Goal: Task Accomplishment & Management: Manage account settings

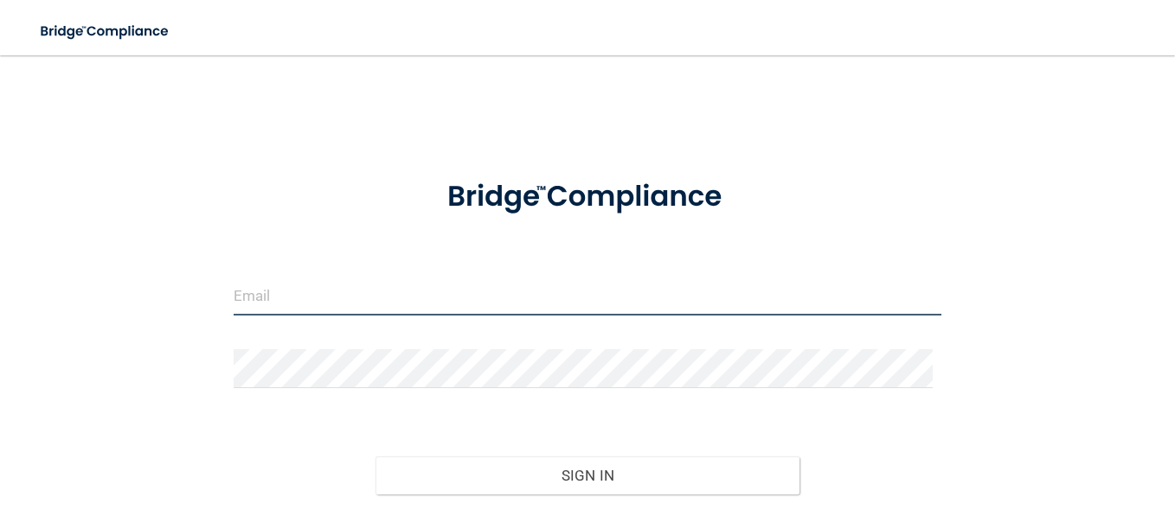
click at [290, 297] on input "email" at bounding box center [588, 296] width 708 height 39
type input "[EMAIL_ADDRESS][DOMAIN_NAME]"
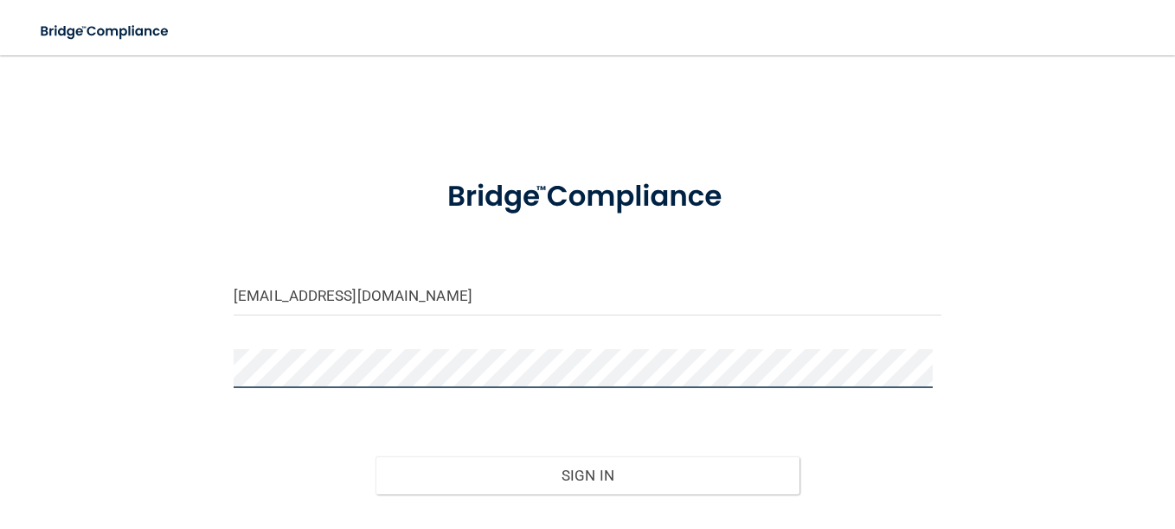
click at [375, 457] on button "Sign In" at bounding box center [587, 476] width 425 height 38
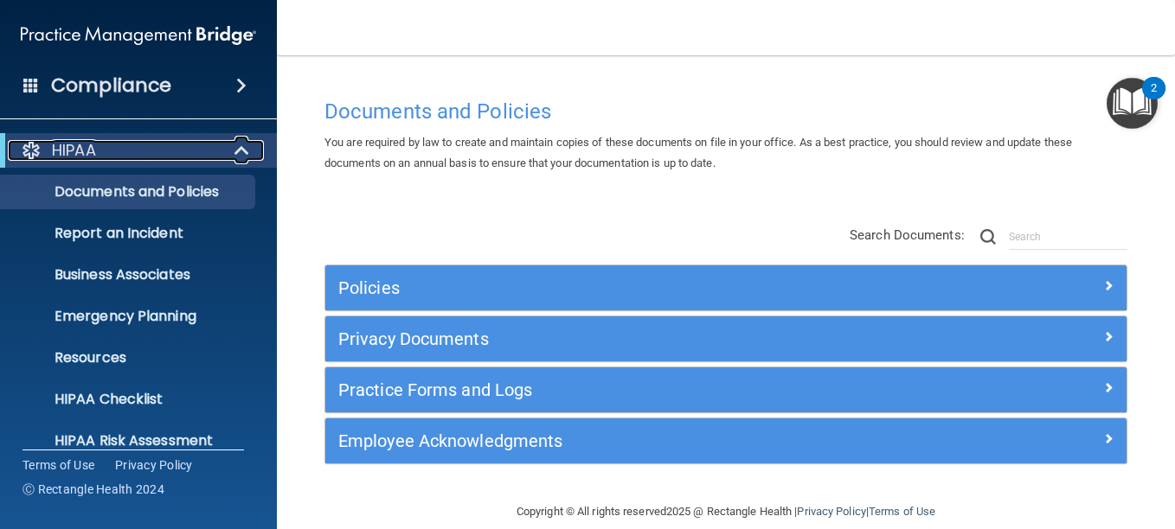
click at [241, 148] on span at bounding box center [243, 150] width 15 height 21
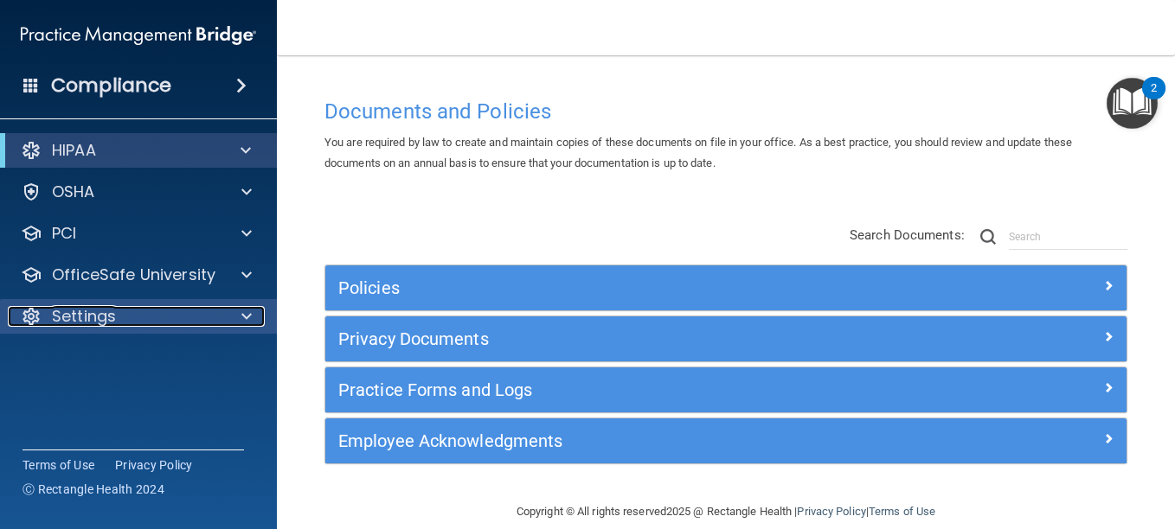
click at [250, 315] on span at bounding box center [246, 316] width 10 height 21
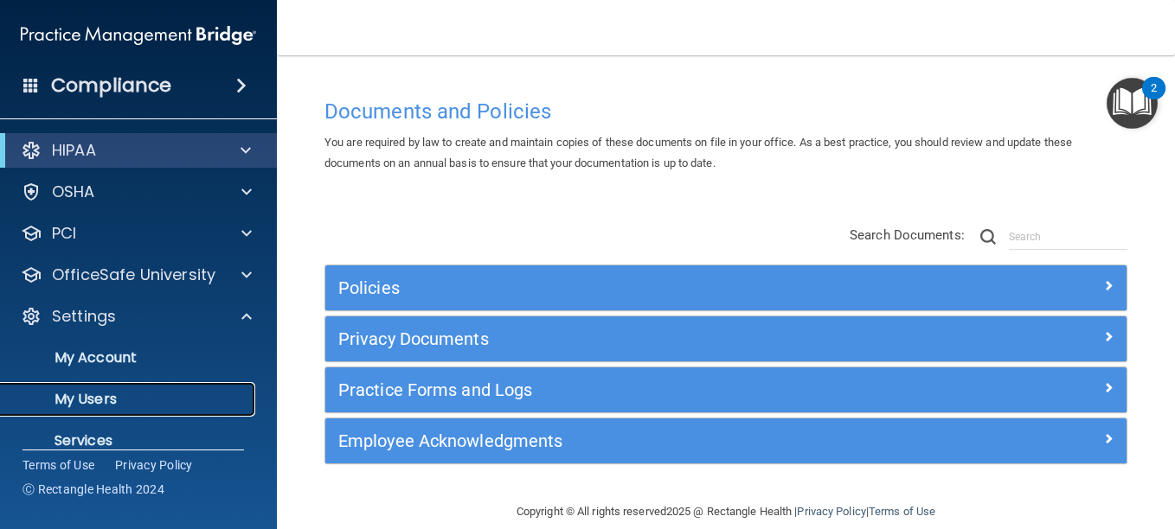
click at [93, 405] on p "My Users" at bounding box center [129, 399] width 236 height 17
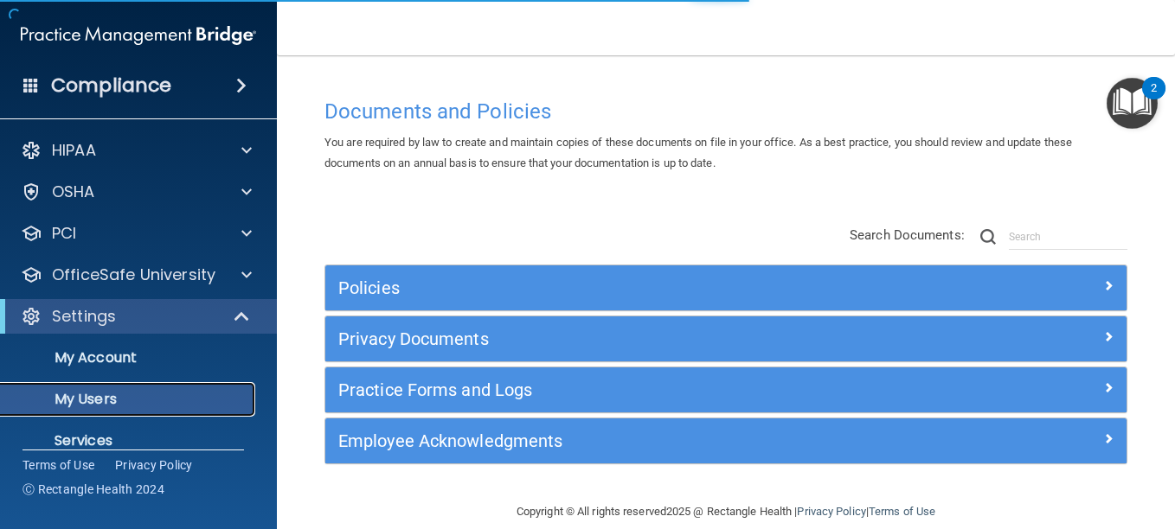
select select "20"
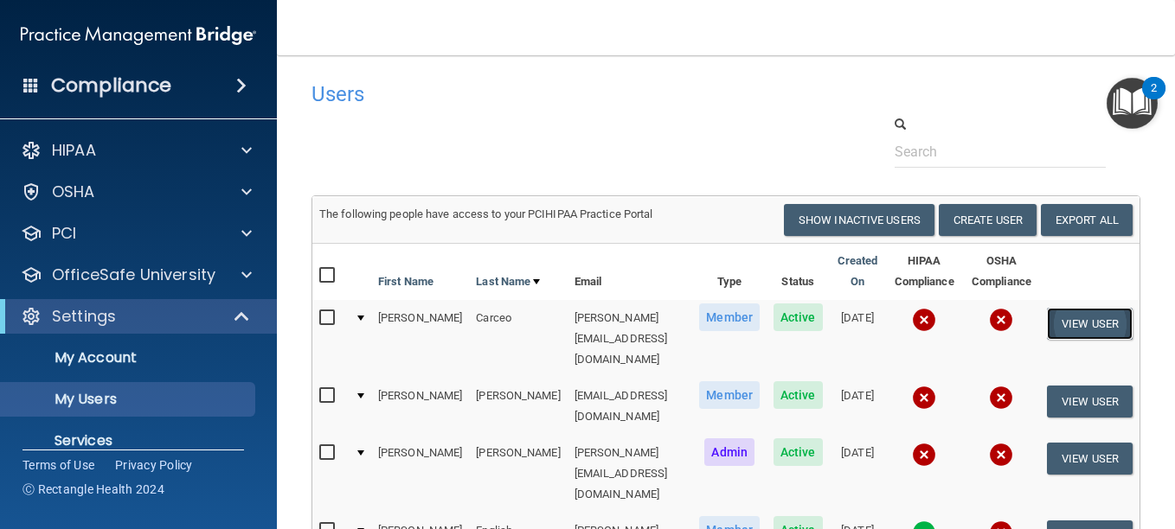
click at [1094, 321] on button "View User" at bounding box center [1090, 324] width 86 height 32
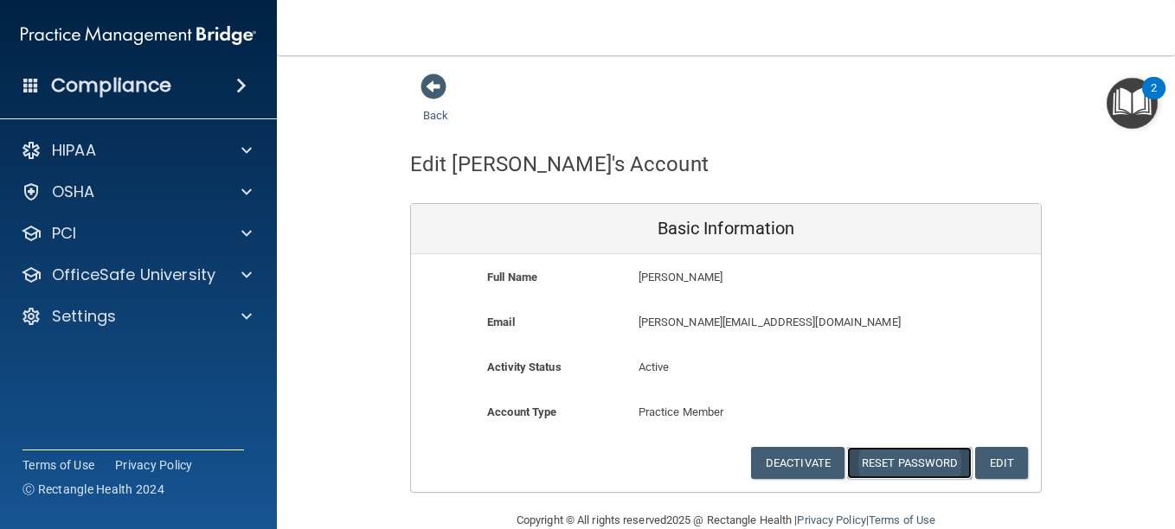
click at [927, 465] on button "Reset Password" at bounding box center [909, 463] width 125 height 32
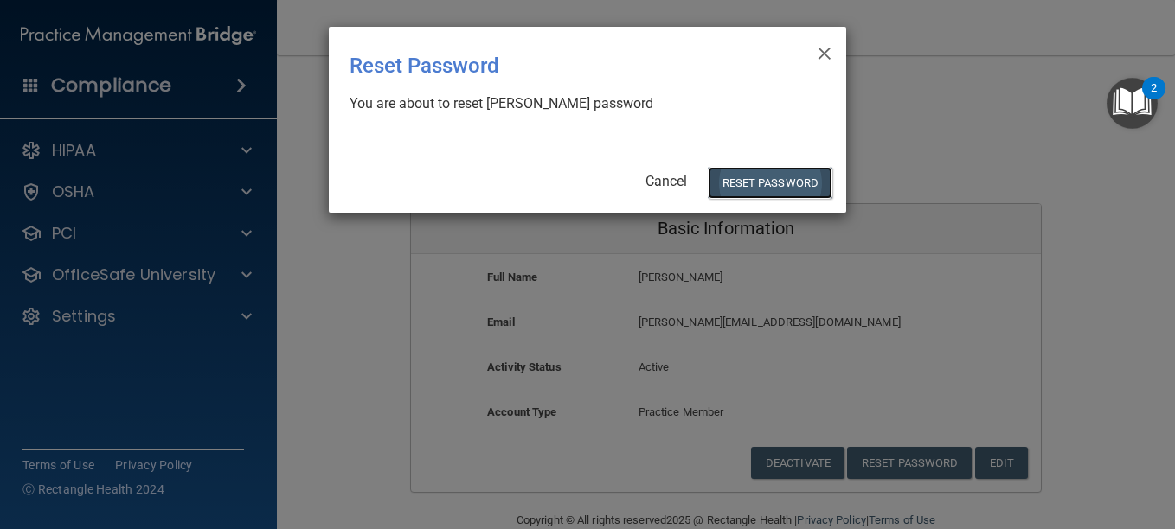
click at [747, 171] on button "Reset Password" at bounding box center [770, 183] width 125 height 32
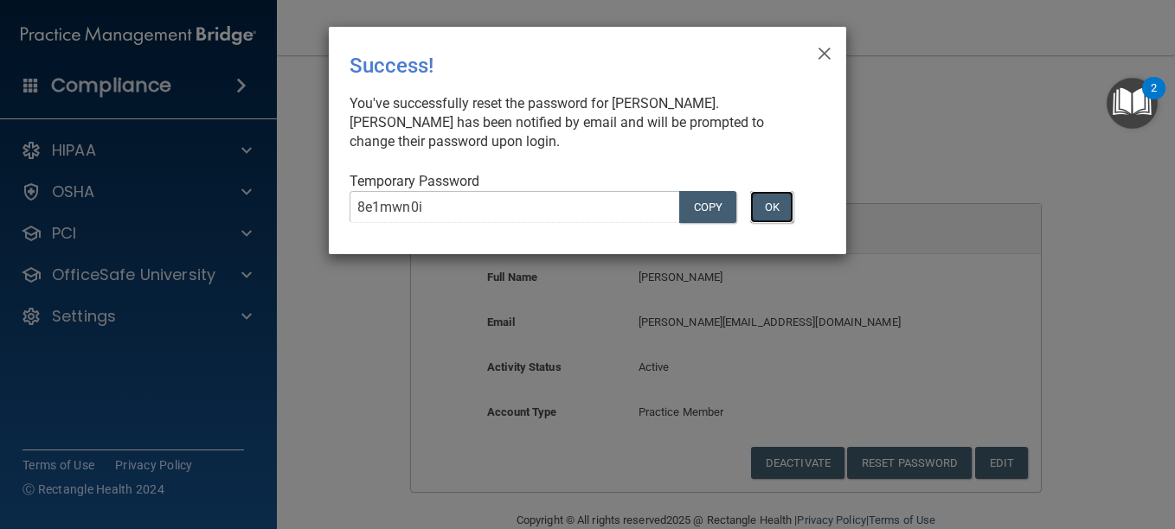
click at [780, 206] on button "OK" at bounding box center [771, 207] width 43 height 32
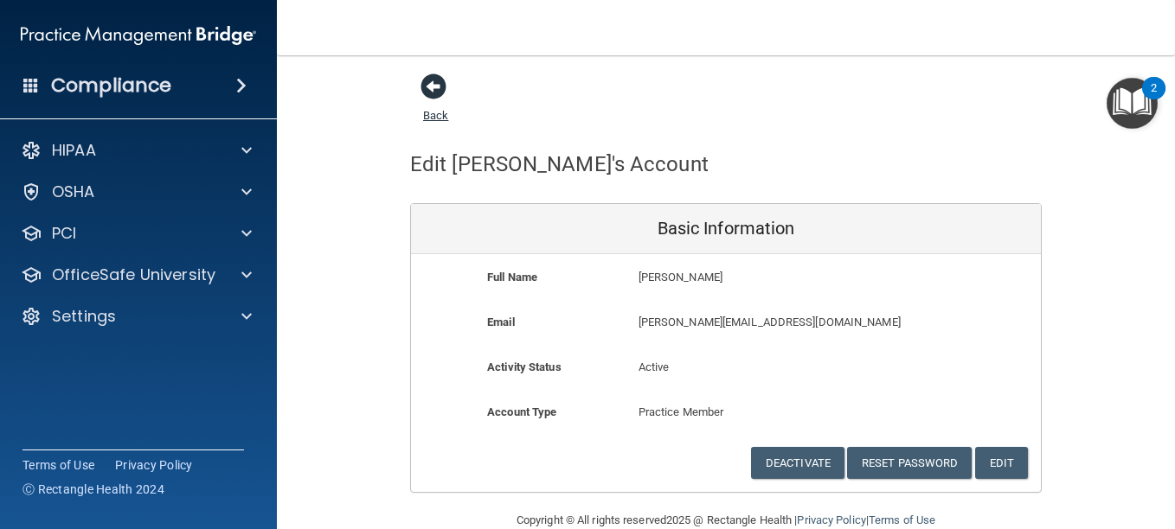
click at [426, 85] on span at bounding box center [433, 87] width 26 height 26
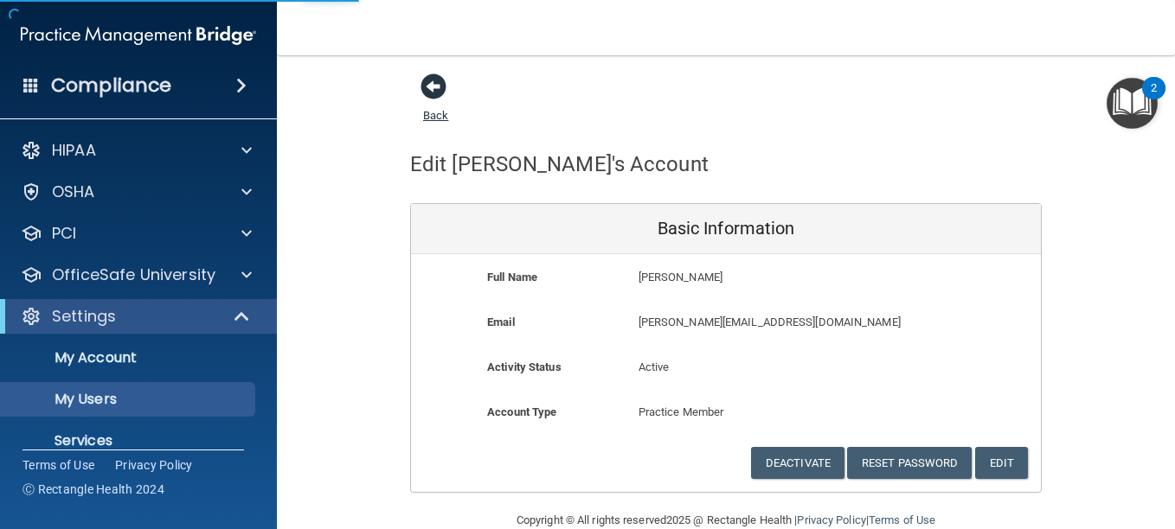
select select "20"
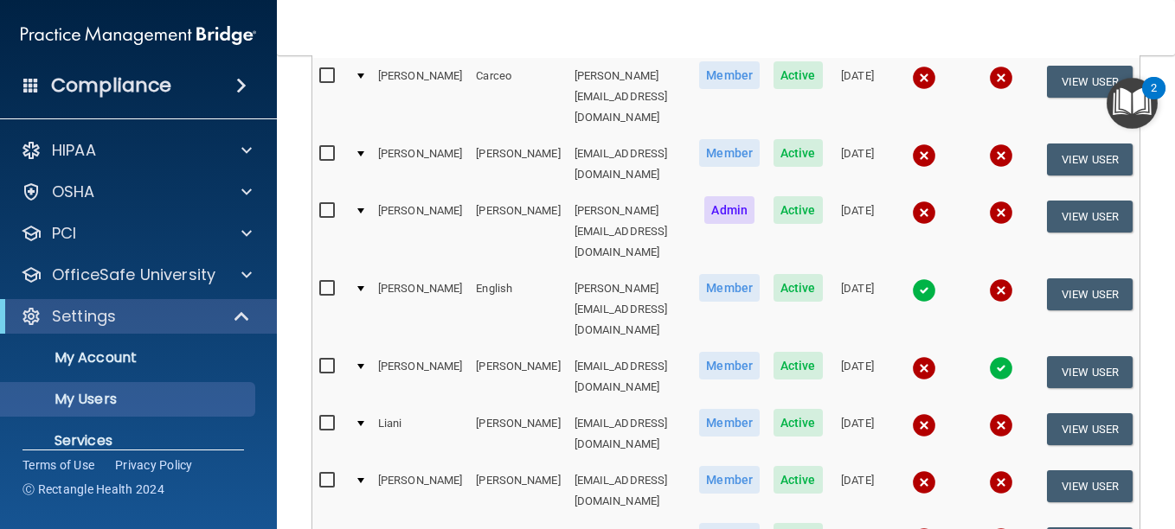
scroll to position [277, 0]
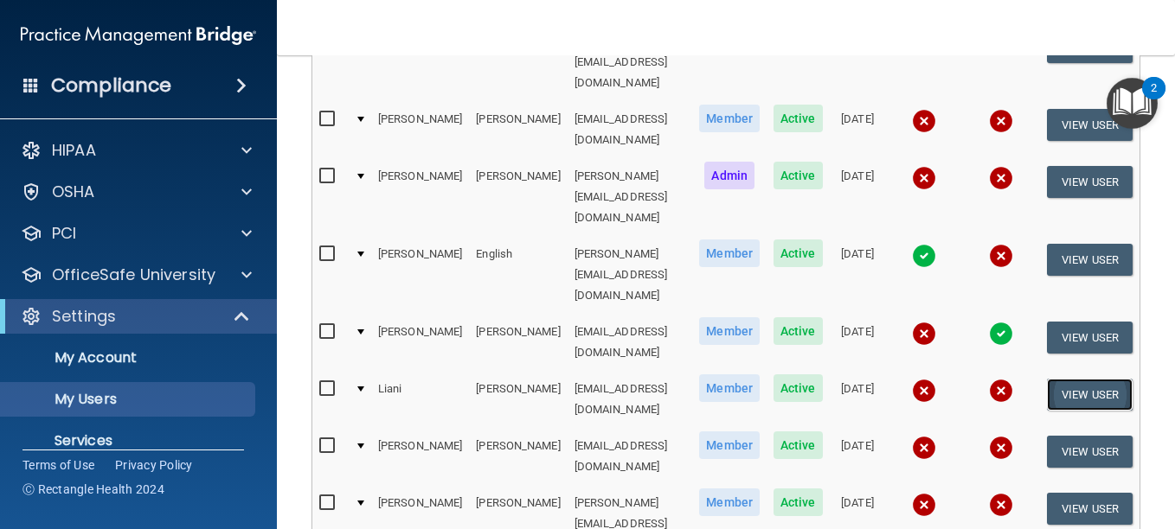
click at [1071, 379] on button "View User" at bounding box center [1090, 395] width 86 height 32
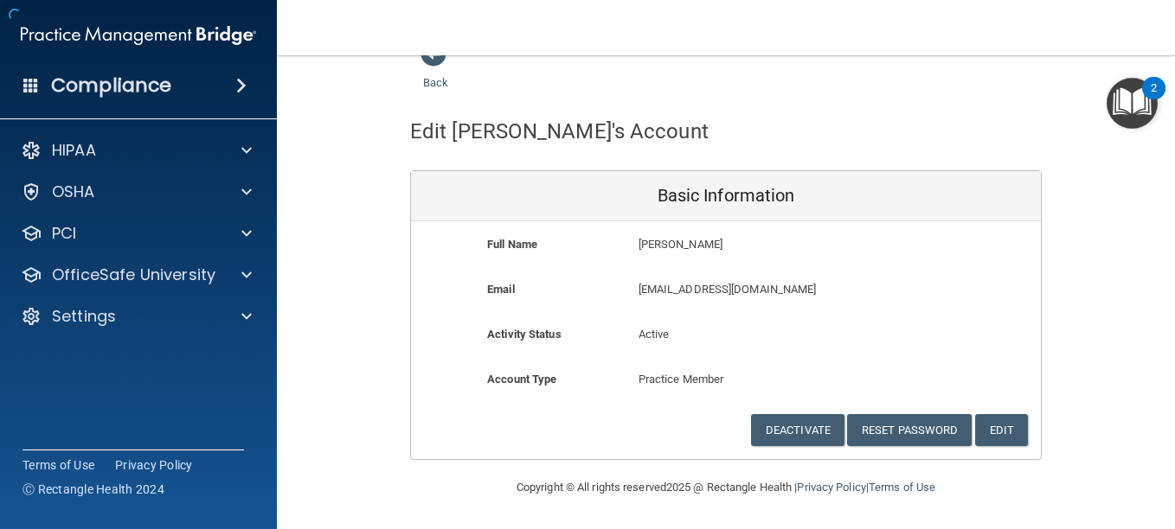
scroll to position [33, 0]
click at [913, 427] on button "Reset Password" at bounding box center [909, 430] width 125 height 32
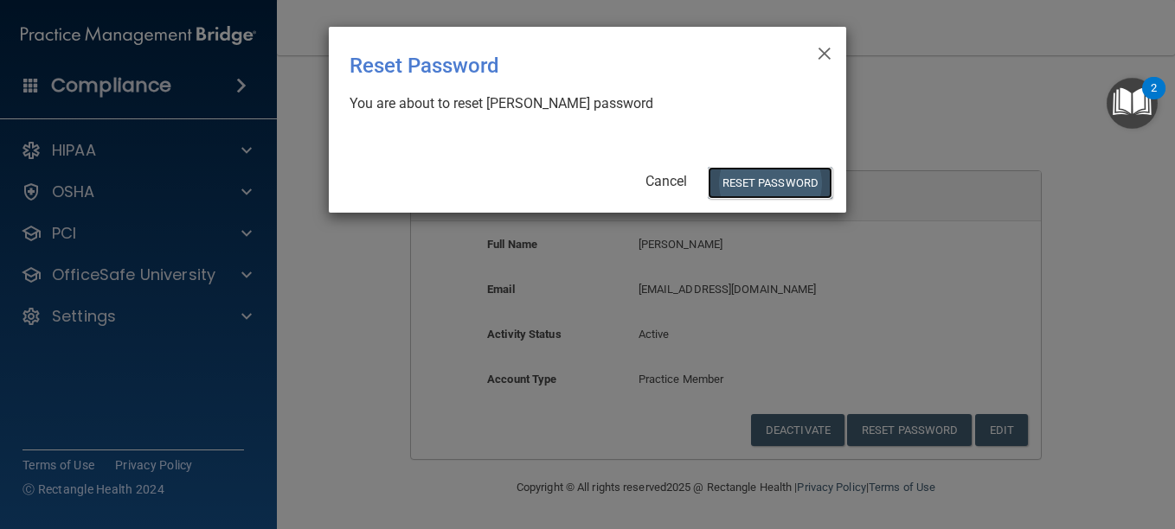
click at [779, 187] on button "Reset Password" at bounding box center [770, 183] width 125 height 32
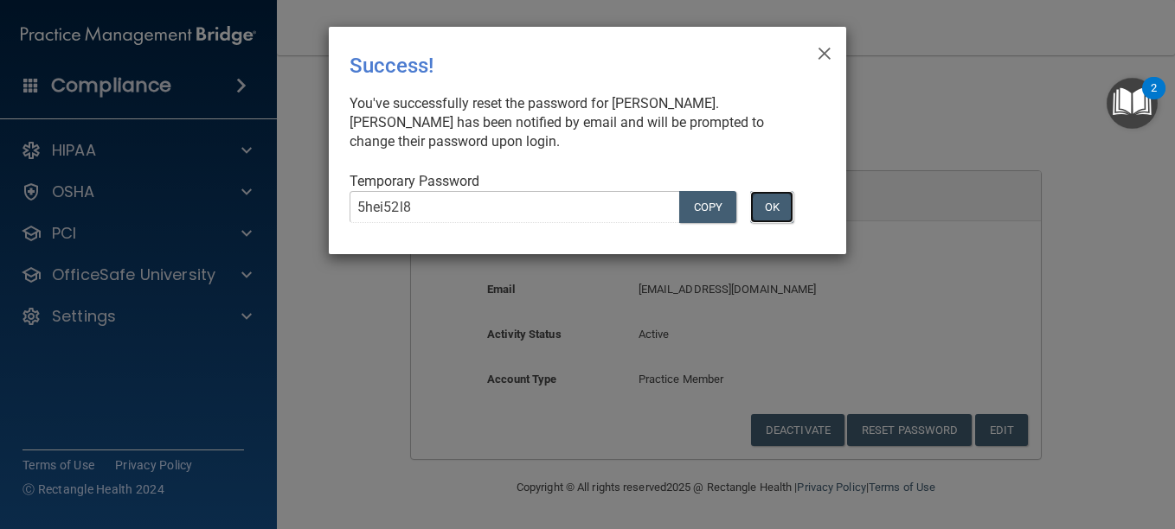
click at [775, 218] on button "OK" at bounding box center [771, 207] width 43 height 32
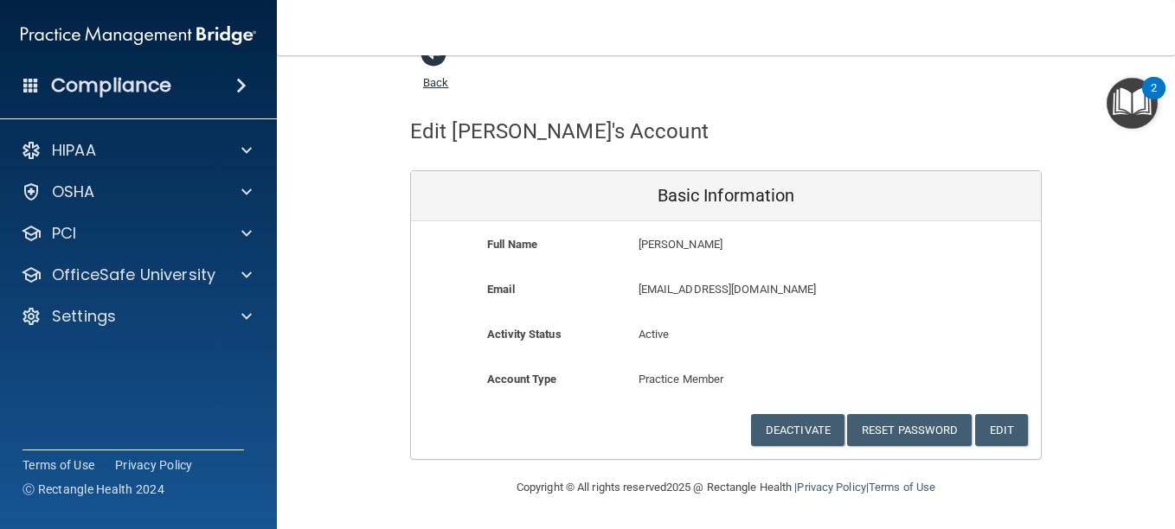
click at [429, 62] on span at bounding box center [433, 54] width 26 height 26
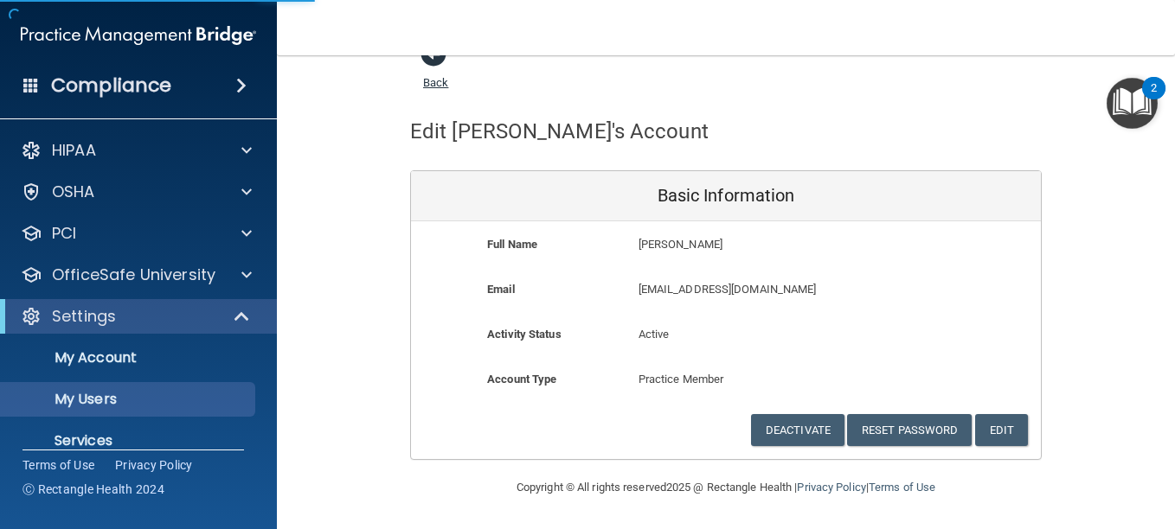
select select "20"
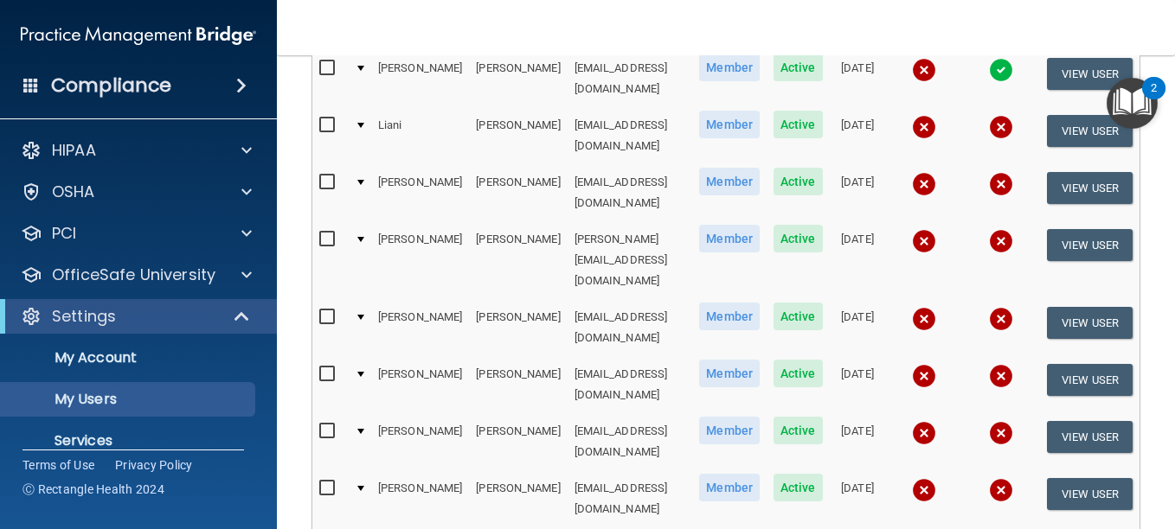
scroll to position [493, 0]
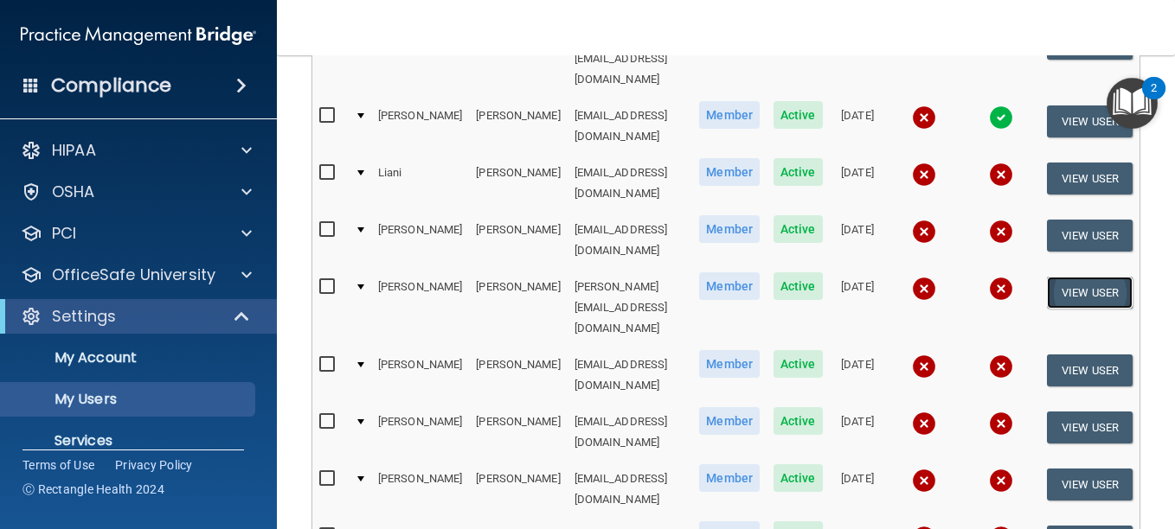
click at [1067, 277] on button "View User" at bounding box center [1090, 293] width 86 height 32
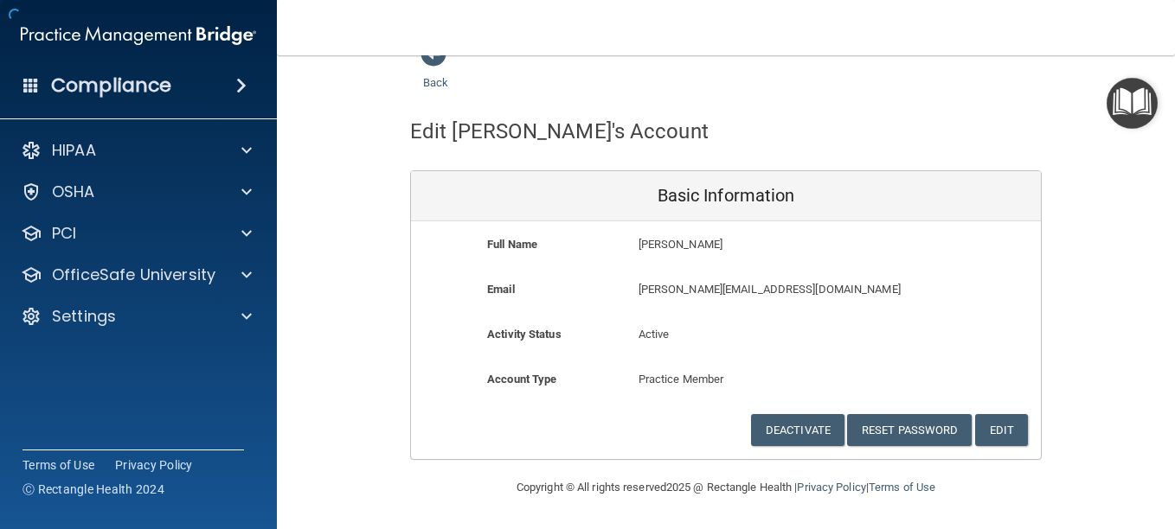
scroll to position [33, 0]
click at [894, 433] on button "Reset Password" at bounding box center [909, 430] width 125 height 32
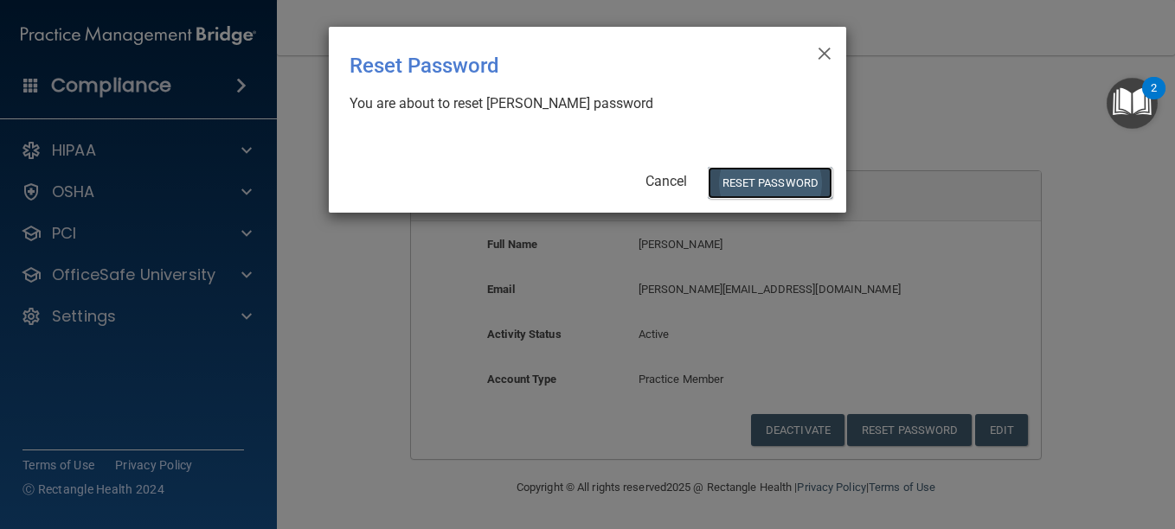
click at [761, 182] on button "Reset Password" at bounding box center [770, 183] width 125 height 32
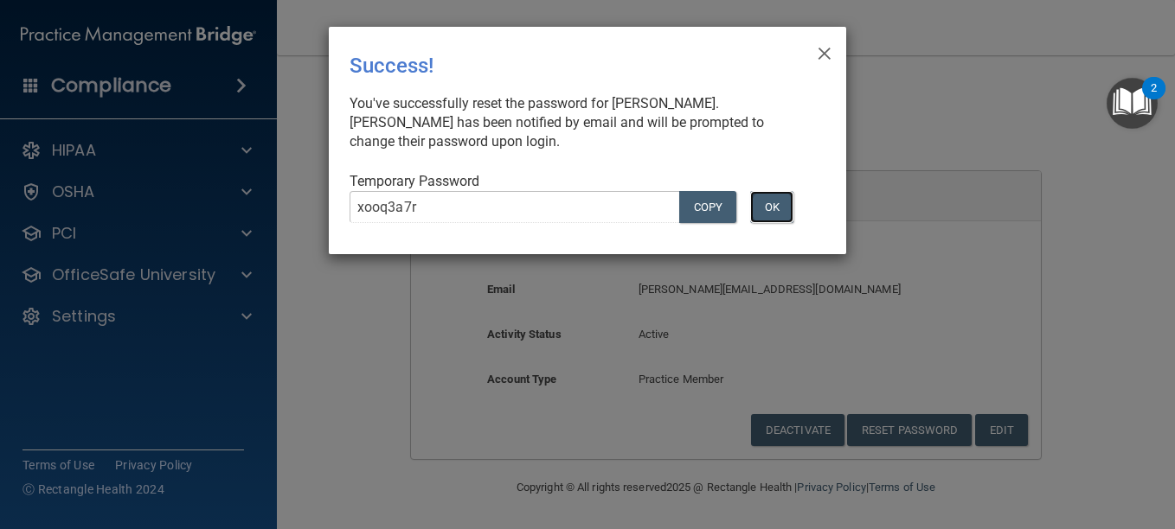
click at [781, 213] on button "OK" at bounding box center [771, 207] width 43 height 32
